Goal: Transaction & Acquisition: Obtain resource

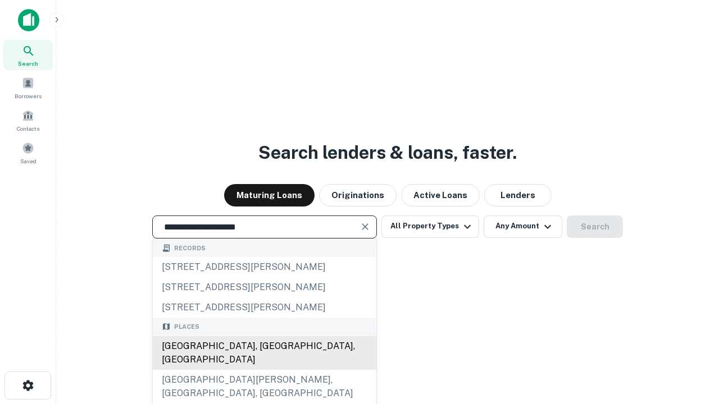
click at [264, 370] on div "[GEOGRAPHIC_DATA], [GEOGRAPHIC_DATA], [GEOGRAPHIC_DATA]" at bounding box center [264, 353] width 223 height 34
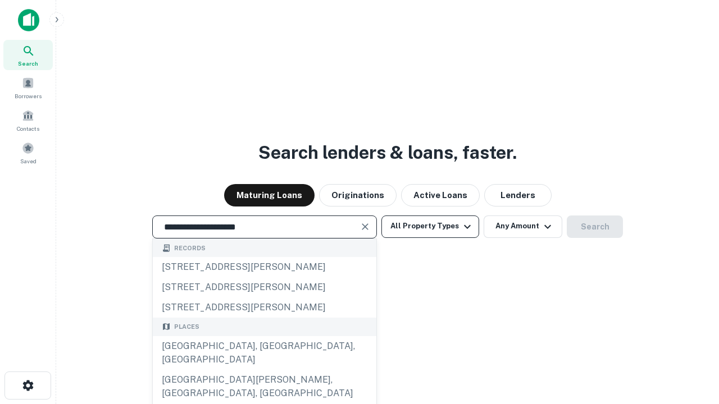
type input "**********"
click at [430, 226] on button "All Property Types" at bounding box center [430, 227] width 98 height 22
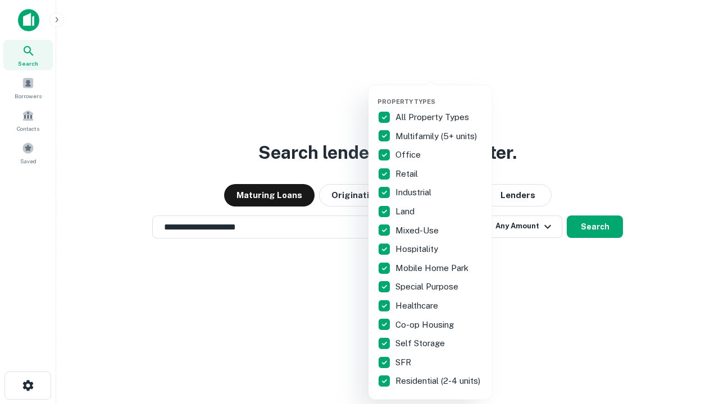
click at [439, 94] on button "button" at bounding box center [439, 94] width 124 height 1
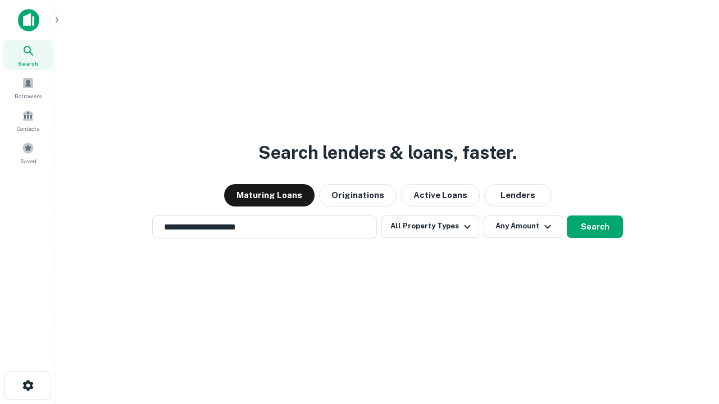
scroll to position [17, 0]
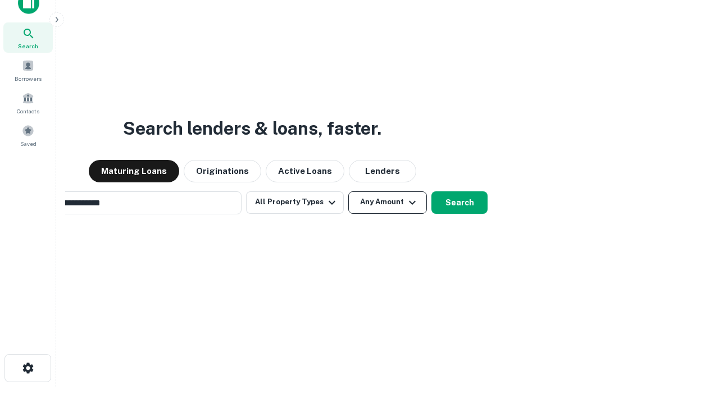
click at [348, 191] on button "Any Amount" at bounding box center [387, 202] width 79 height 22
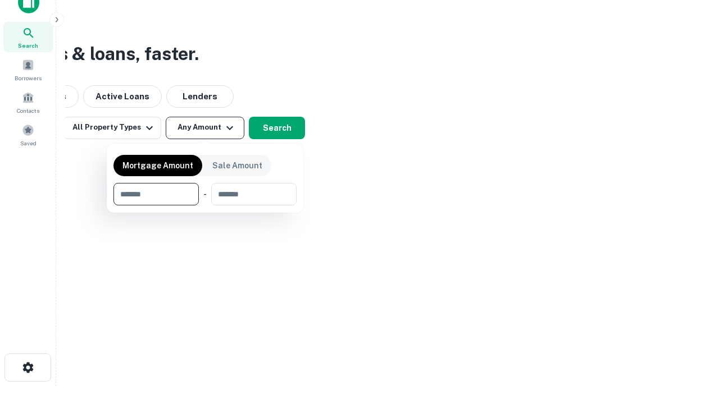
type input "*******"
click at [205, 205] on button "button" at bounding box center [204, 205] width 183 height 1
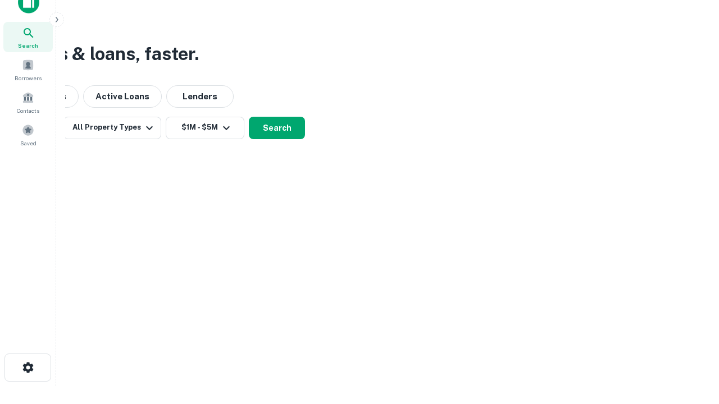
scroll to position [7, 207]
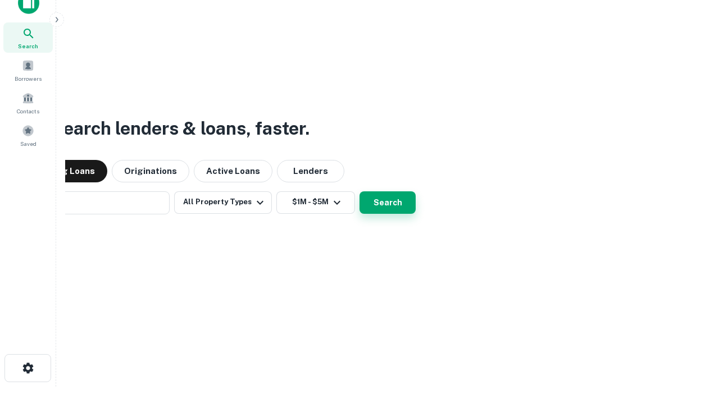
click at [359, 191] on button "Search" at bounding box center [387, 202] width 56 height 22
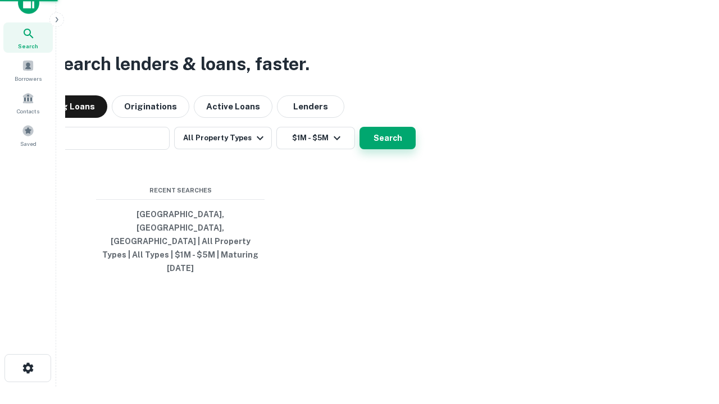
scroll to position [30, 318]
